Goal: Submit feedback/report problem

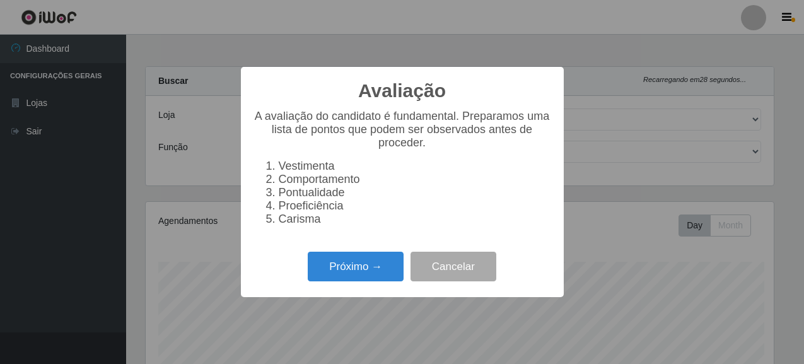
select select "496"
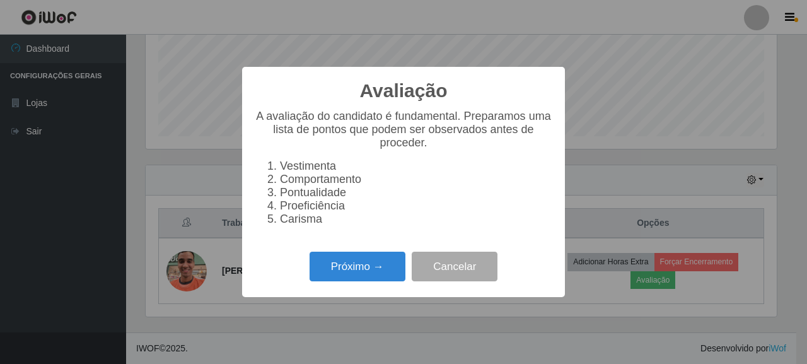
scroll to position [262, 631]
click at [323, 281] on button "Próximo →" at bounding box center [358, 267] width 96 height 30
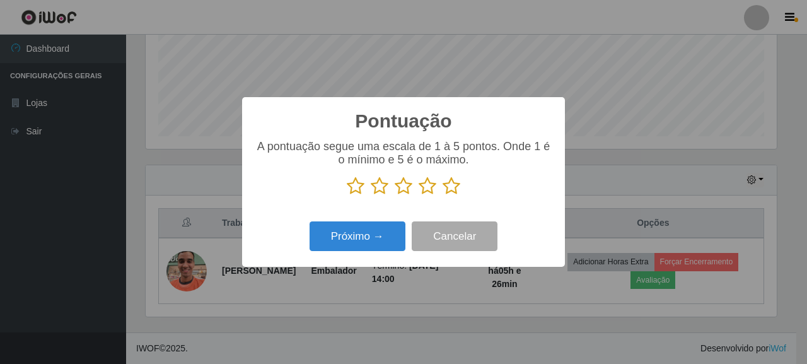
click at [456, 190] on icon at bounding box center [452, 186] width 18 height 19
click at [443, 195] on input "radio" at bounding box center [443, 195] width 0 height 0
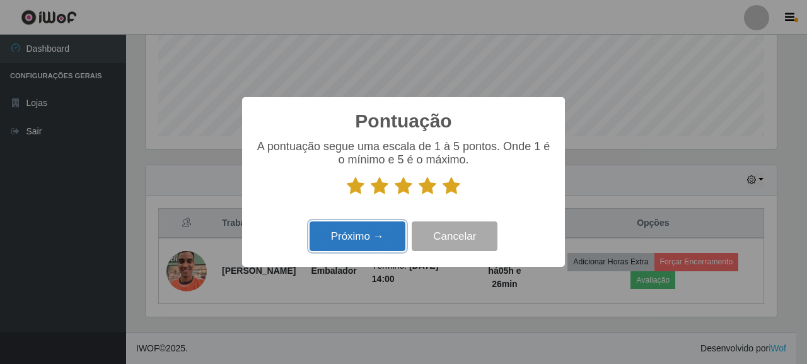
click at [362, 243] on button "Próximo →" at bounding box center [358, 236] width 96 height 30
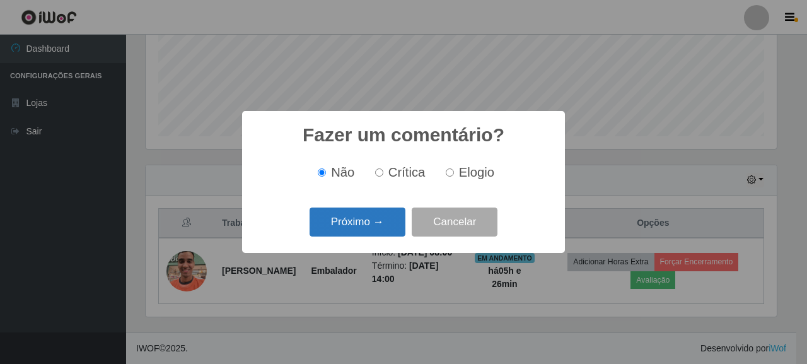
click at [374, 216] on button "Próximo →" at bounding box center [358, 222] width 96 height 30
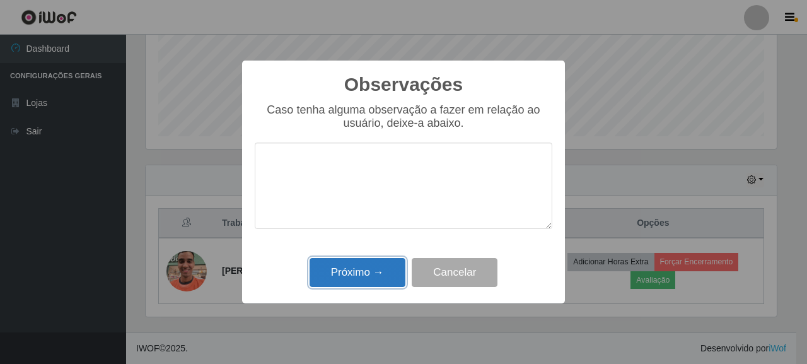
click at [333, 274] on button "Próximo →" at bounding box center [358, 273] width 96 height 30
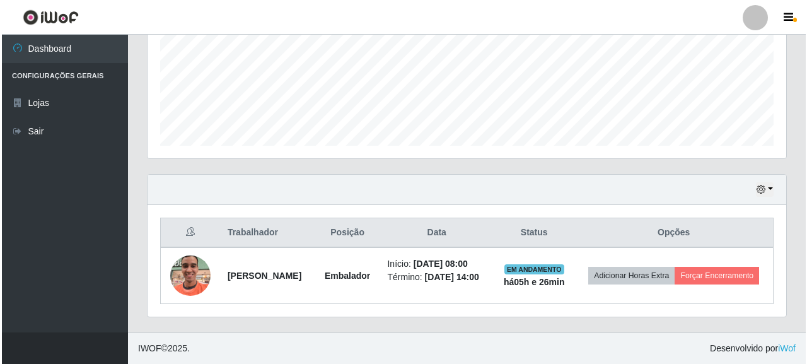
scroll to position [305, 0]
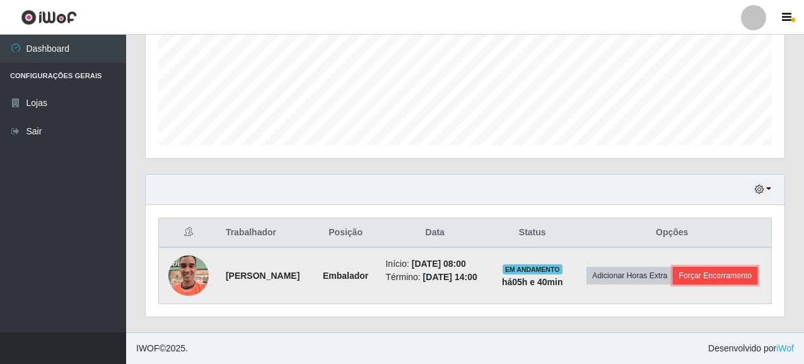
click at [700, 271] on button "Forçar Encerramento" at bounding box center [715, 276] width 84 height 18
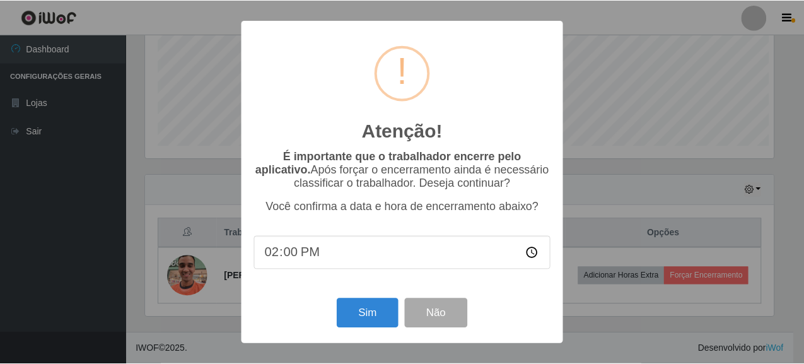
scroll to position [262, 631]
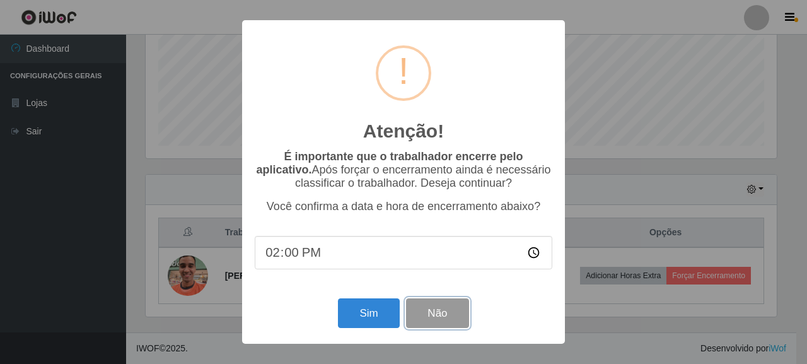
click at [431, 314] on button "Não" at bounding box center [437, 313] width 62 height 30
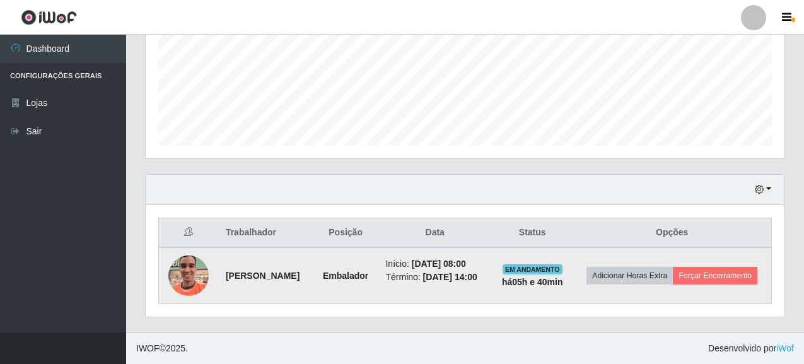
scroll to position [262, 639]
click at [709, 280] on button "Forçar Encerramento" at bounding box center [715, 276] width 84 height 18
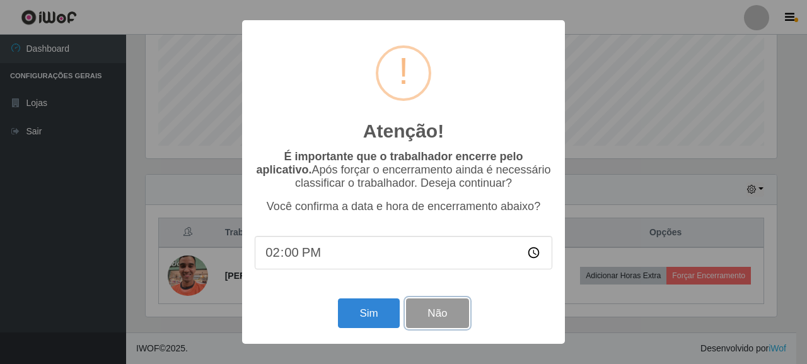
click at [437, 312] on button "Não" at bounding box center [437, 313] width 62 height 30
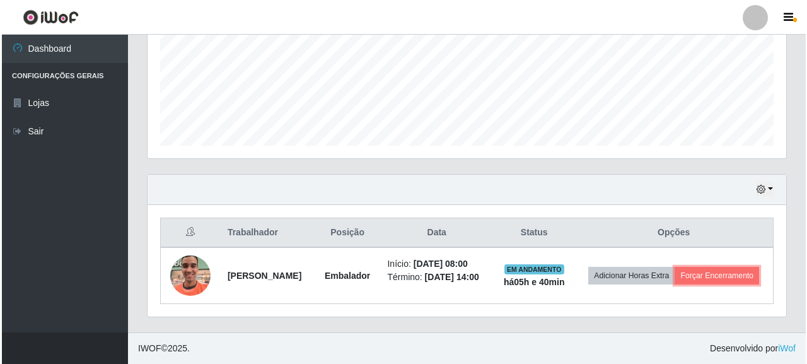
scroll to position [262, 639]
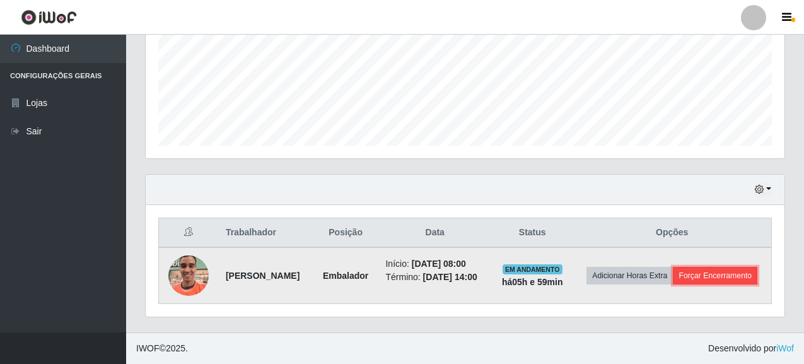
click at [702, 279] on button "Forçar Encerramento" at bounding box center [715, 276] width 84 height 18
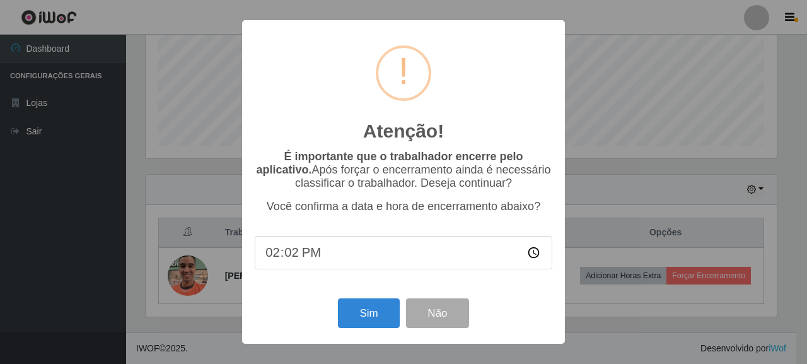
type input "14:20"
click at [375, 311] on button "Sim" at bounding box center [368, 313] width 61 height 30
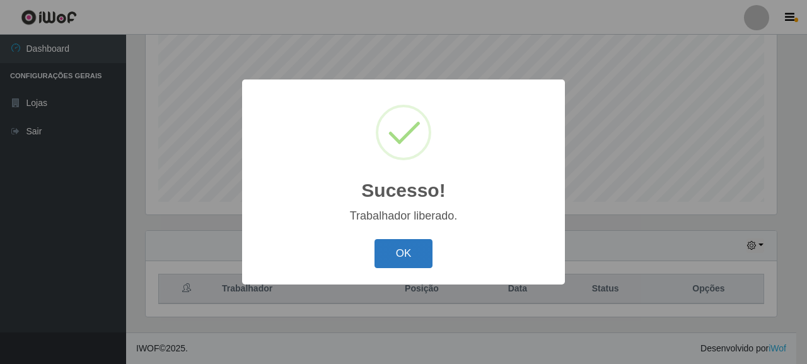
click at [411, 251] on button "OK" at bounding box center [404, 254] width 59 height 30
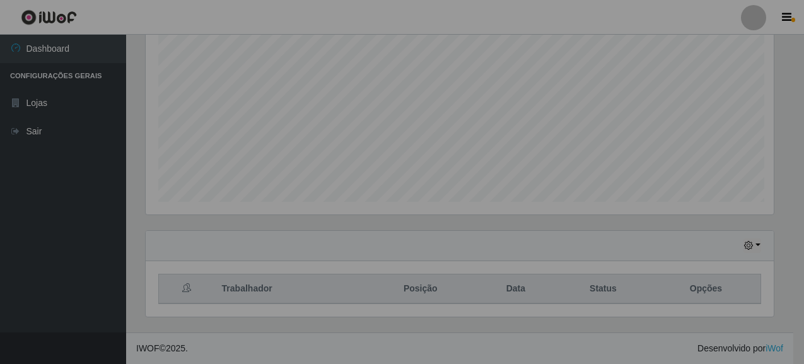
scroll to position [262, 639]
